Goal: Navigation & Orientation: Go to known website

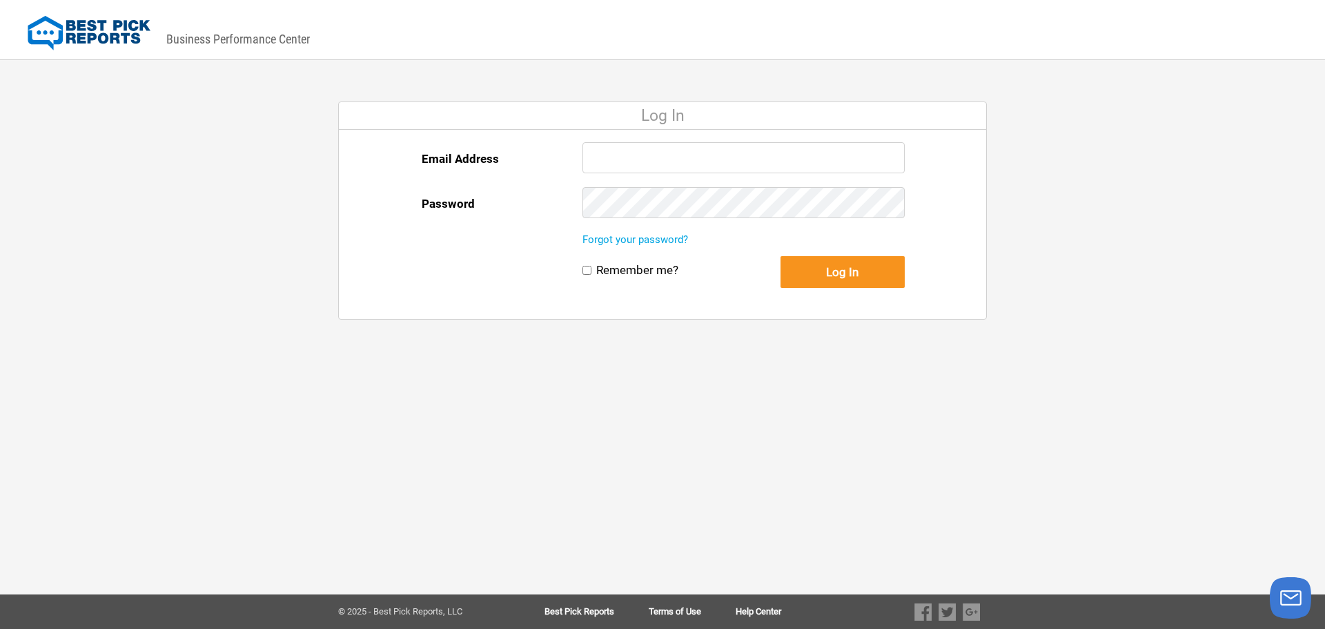
click at [637, 157] on input "Email Address" at bounding box center [744, 157] width 322 height 31
click at [52, 27] on img at bounding box center [89, 33] width 123 height 35
click at [114, 45] on img at bounding box center [89, 33] width 123 height 35
